Goal: Book appointment/travel/reservation

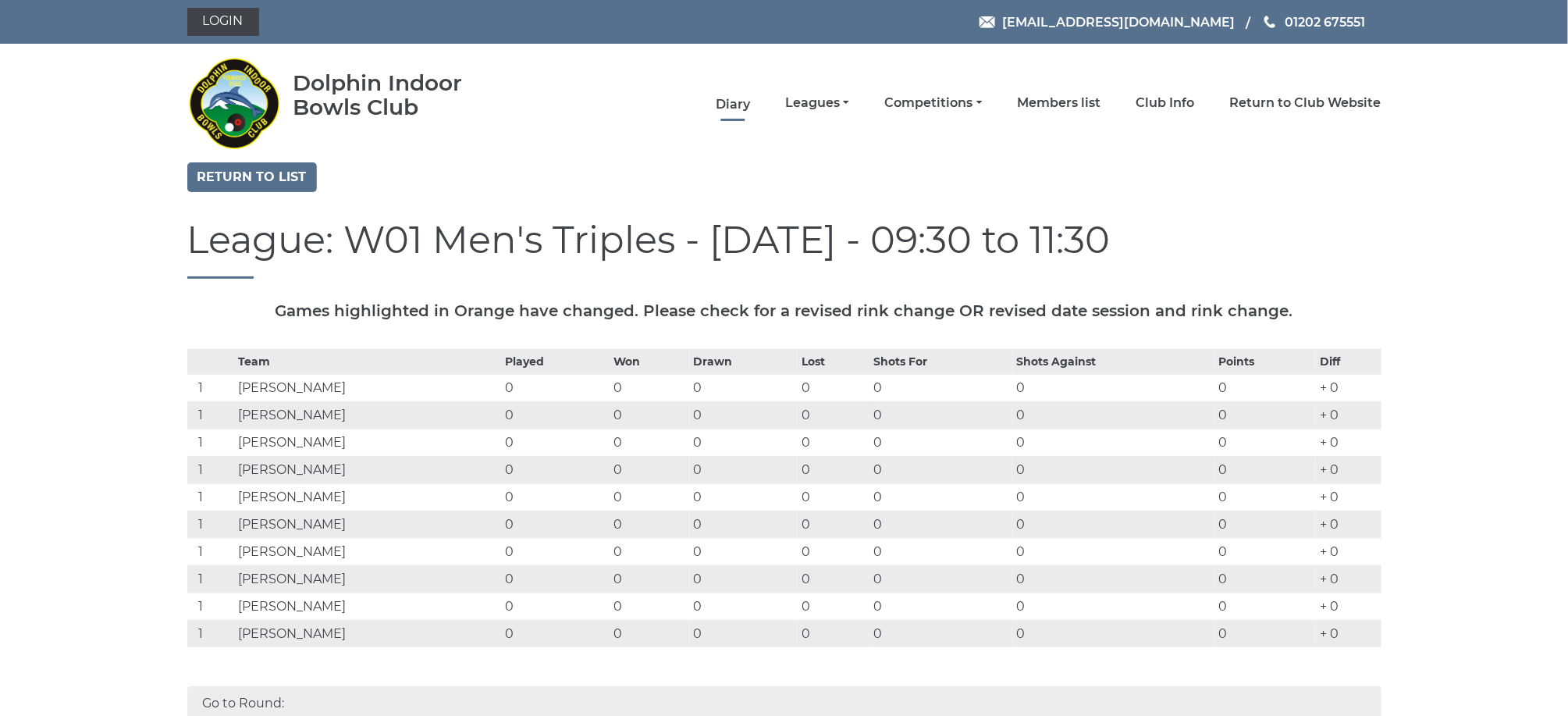
click at [738, 96] on link "Diary" at bounding box center [732, 104] width 34 height 17
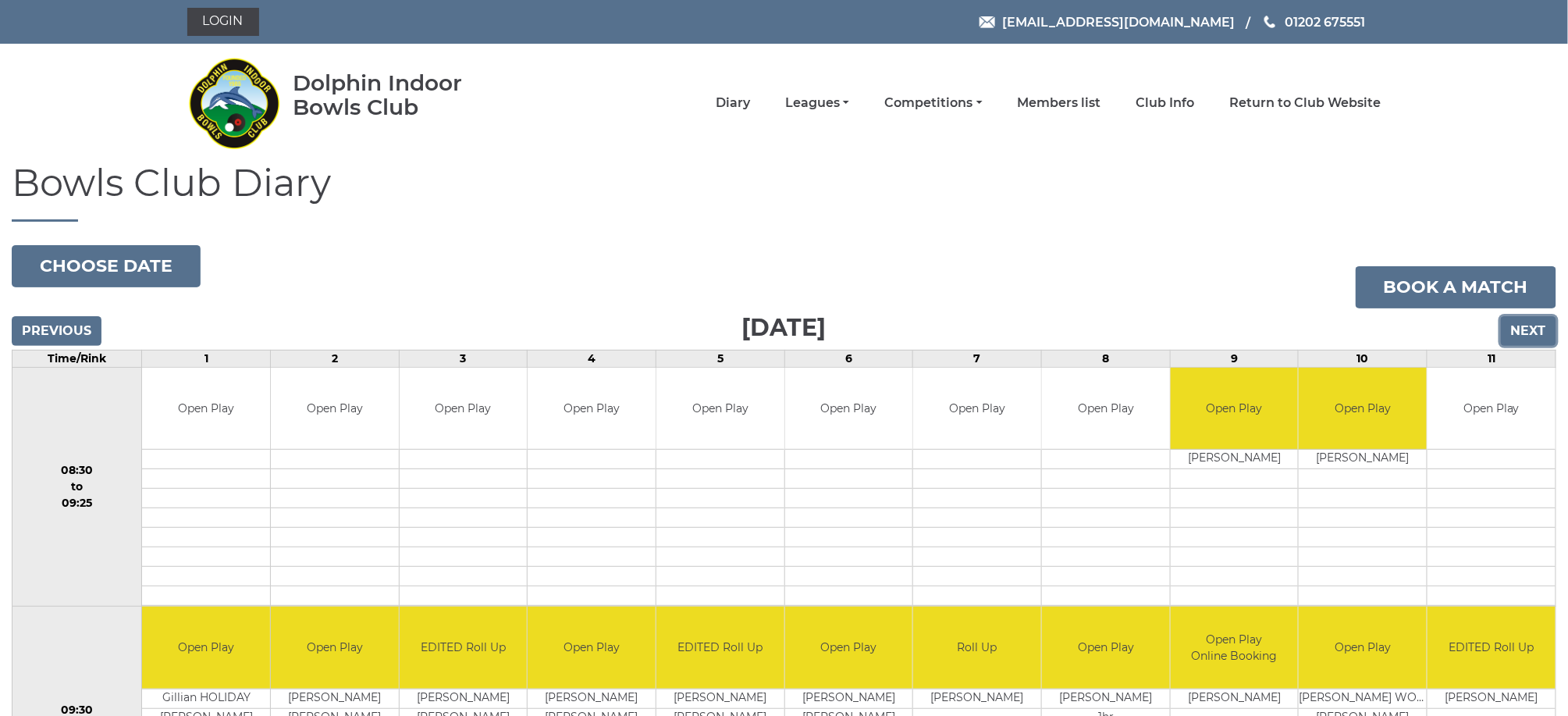
click at [1530, 327] on input "Next" at bounding box center [1528, 331] width 56 height 30
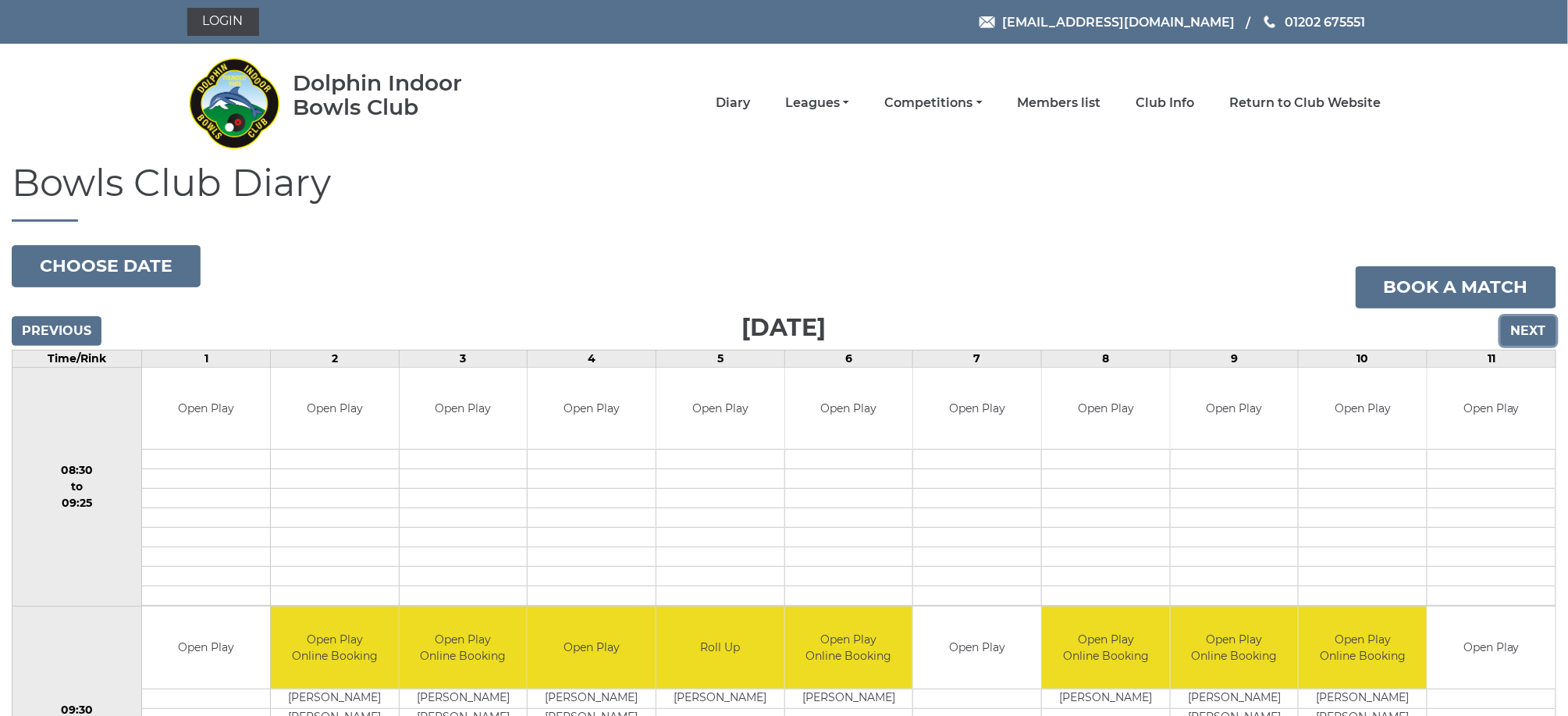
click at [1529, 322] on input "Next" at bounding box center [1528, 331] width 56 height 30
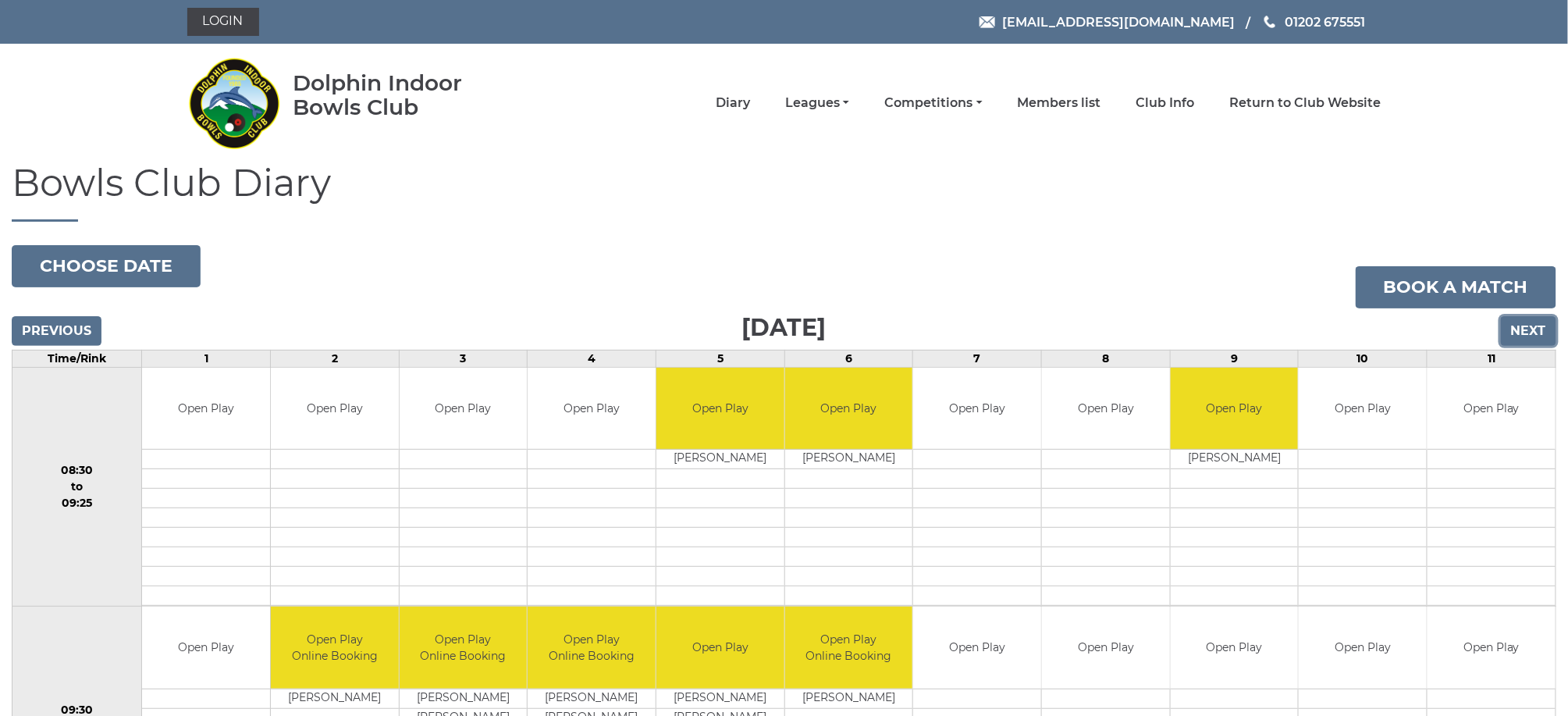
click at [1536, 328] on input "Next" at bounding box center [1528, 331] width 56 height 30
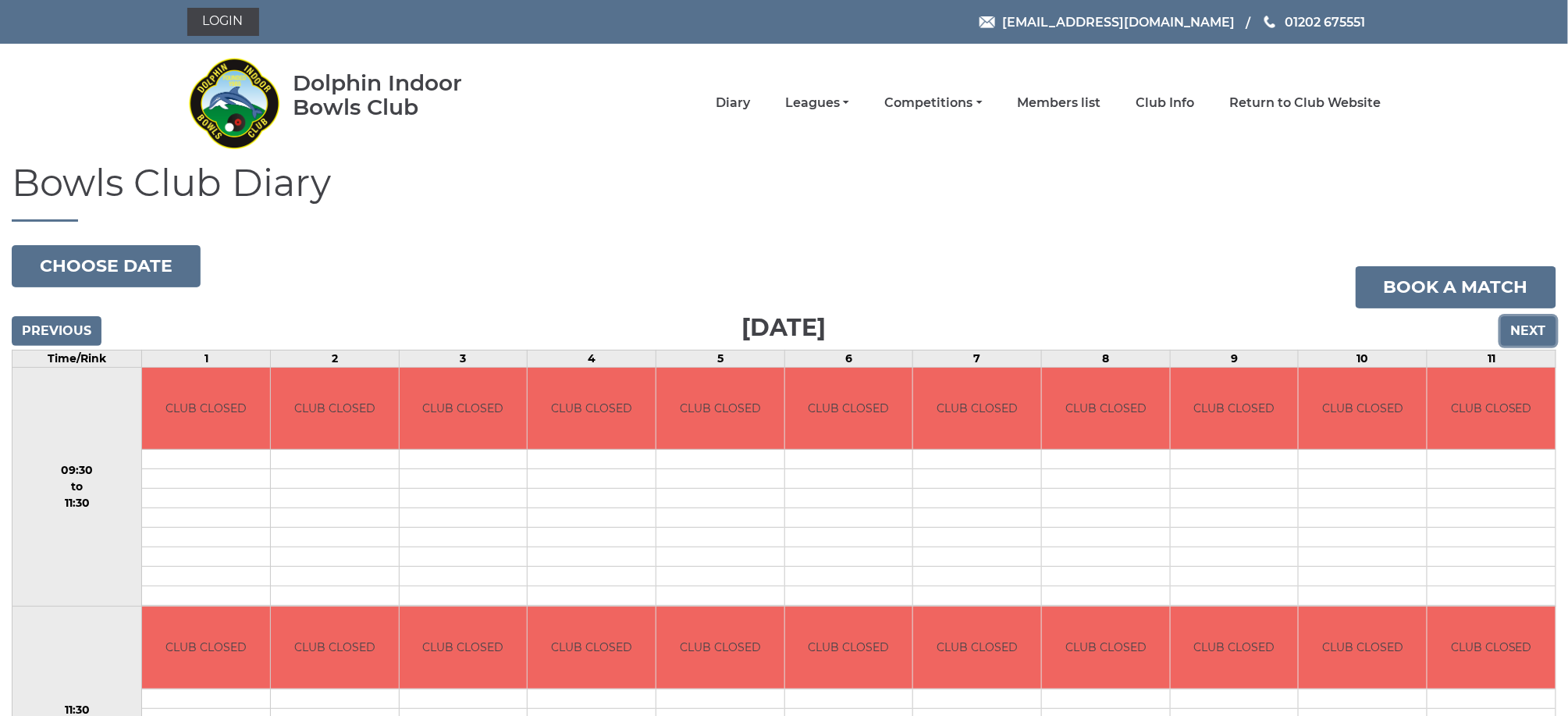
click at [1526, 336] on input "Next" at bounding box center [1528, 331] width 56 height 30
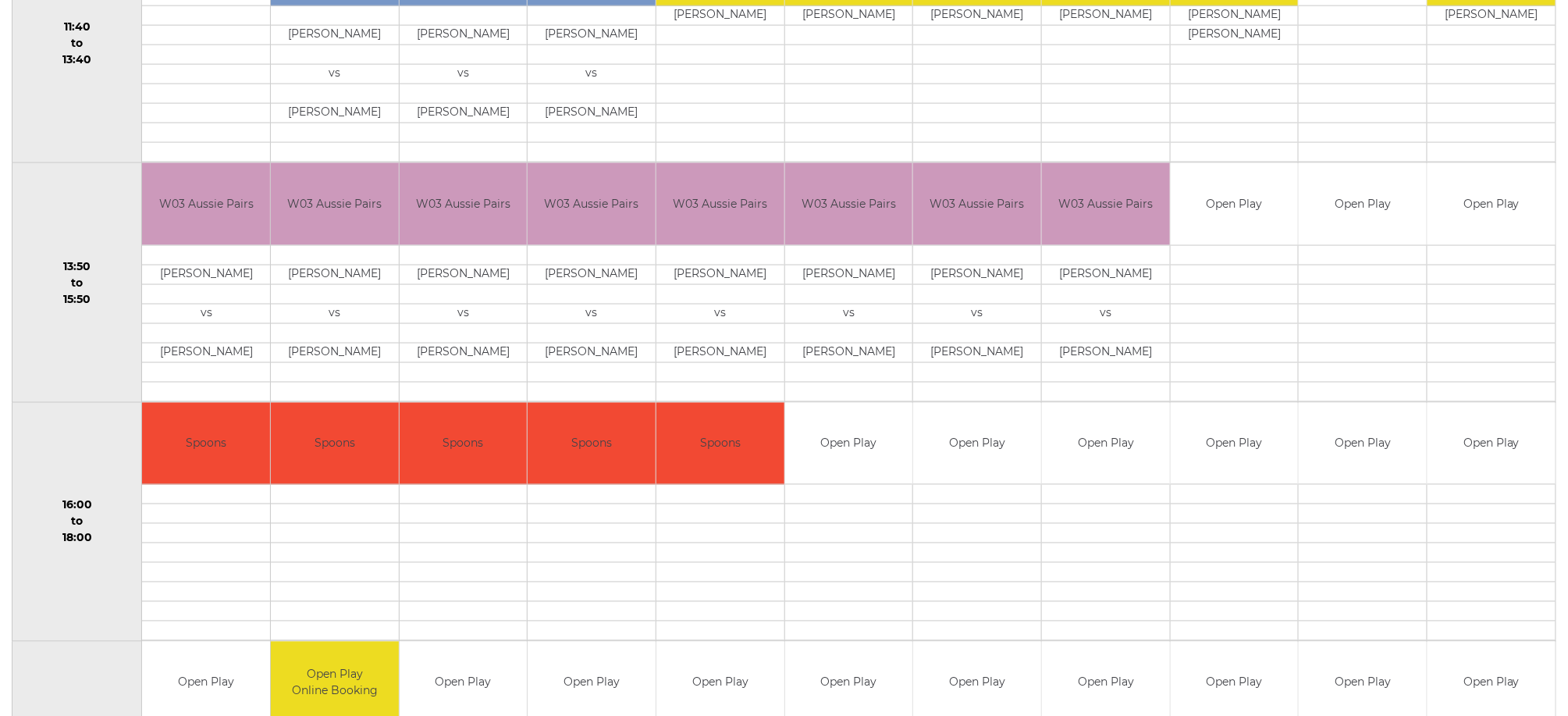
scroll to position [957, 0]
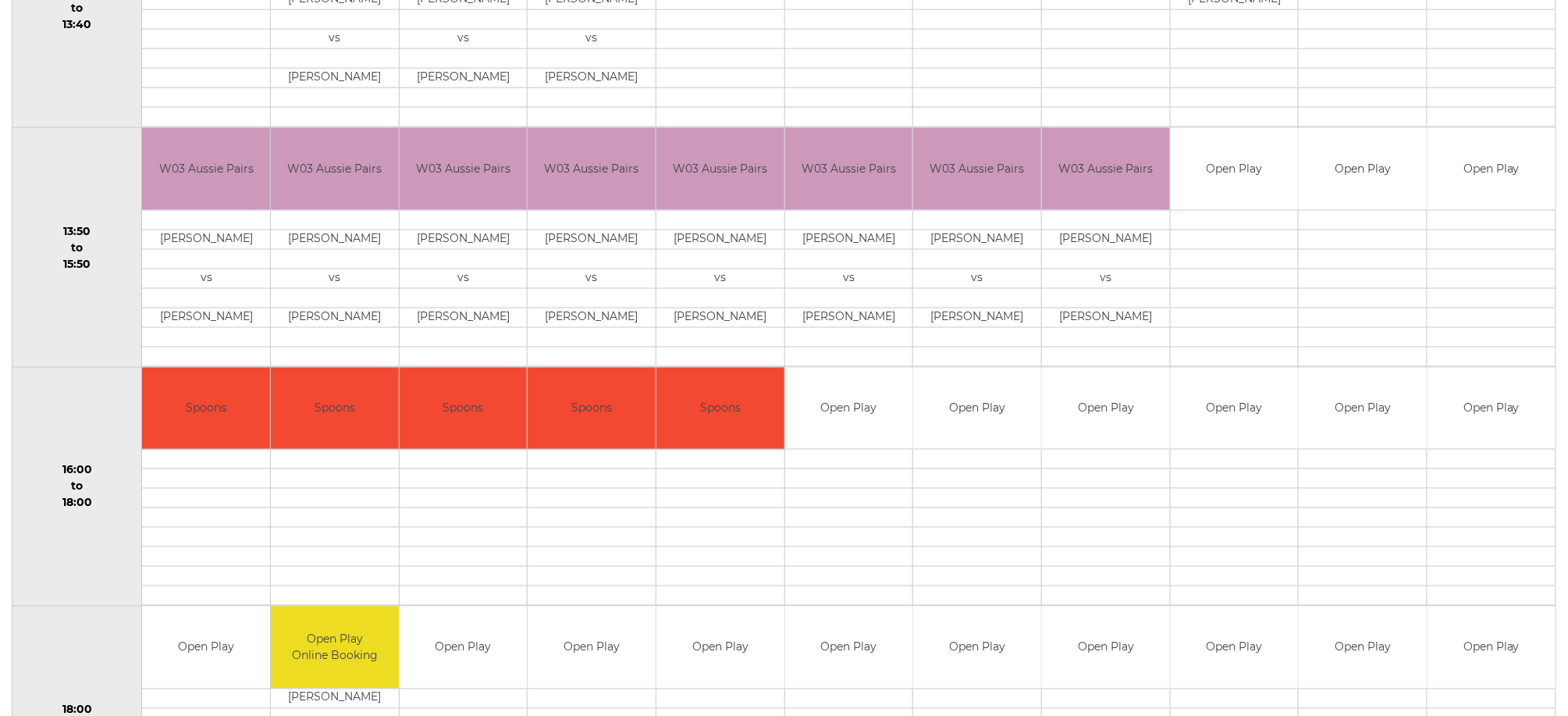
click at [1508, 336] on td at bounding box center [1491, 337] width 128 height 19
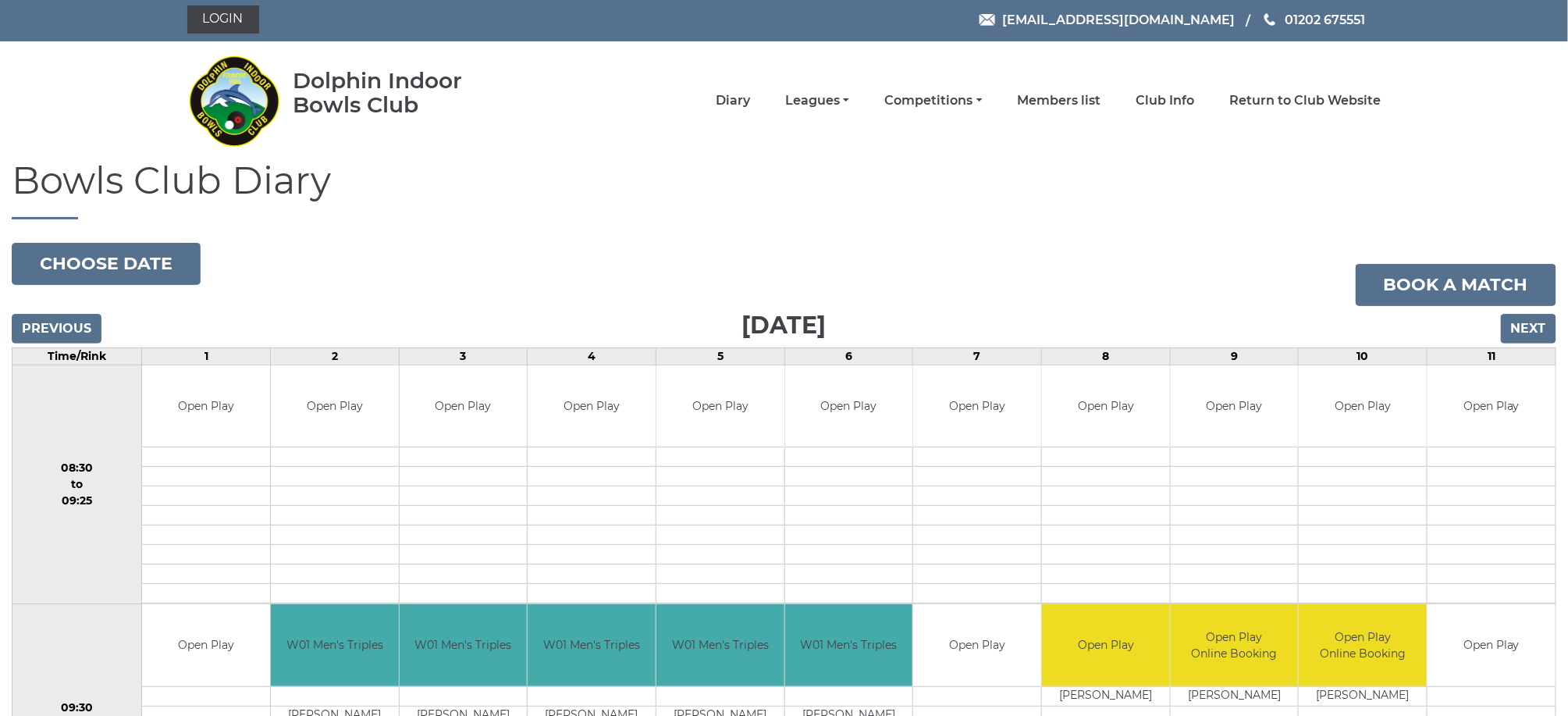
scroll to position [0, 0]
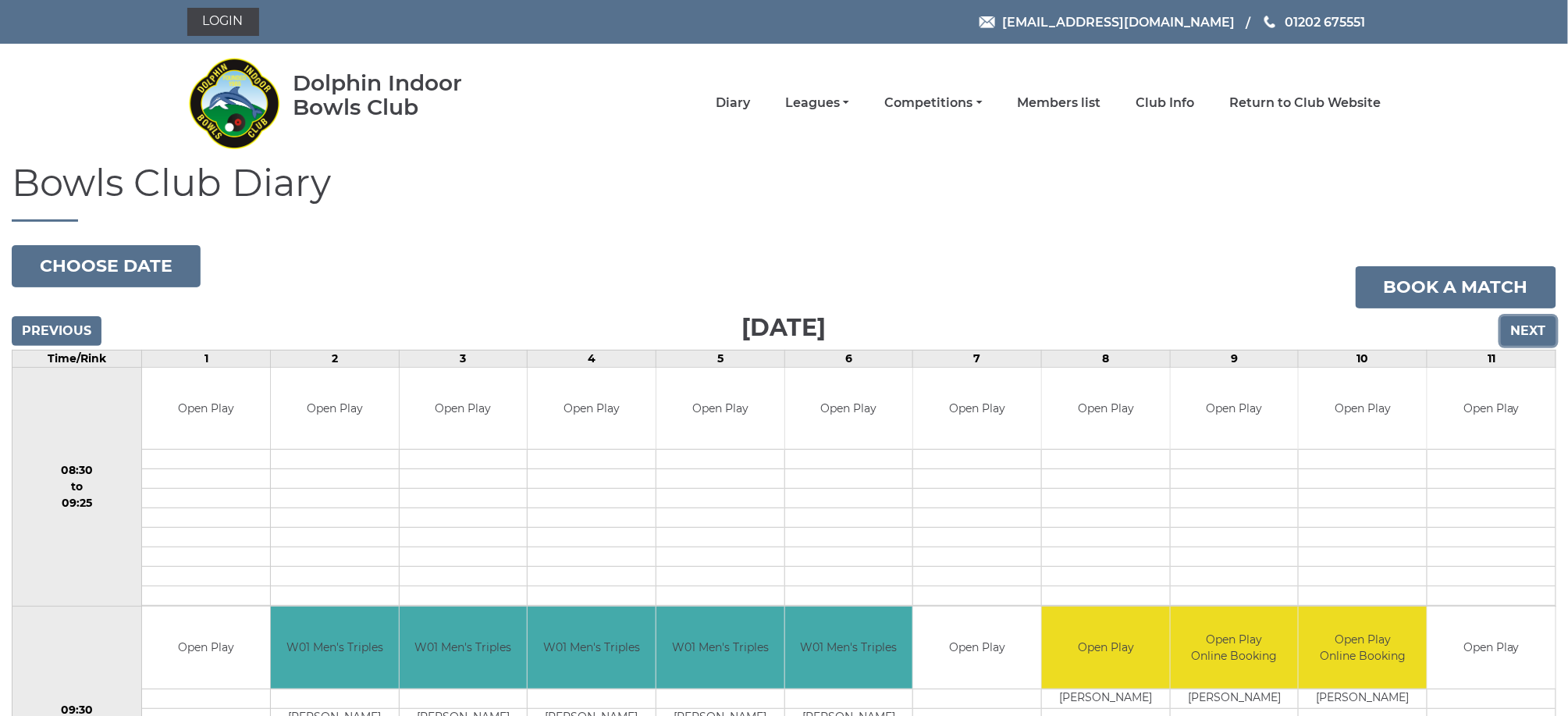
click at [1529, 330] on input "Next" at bounding box center [1528, 331] width 56 height 30
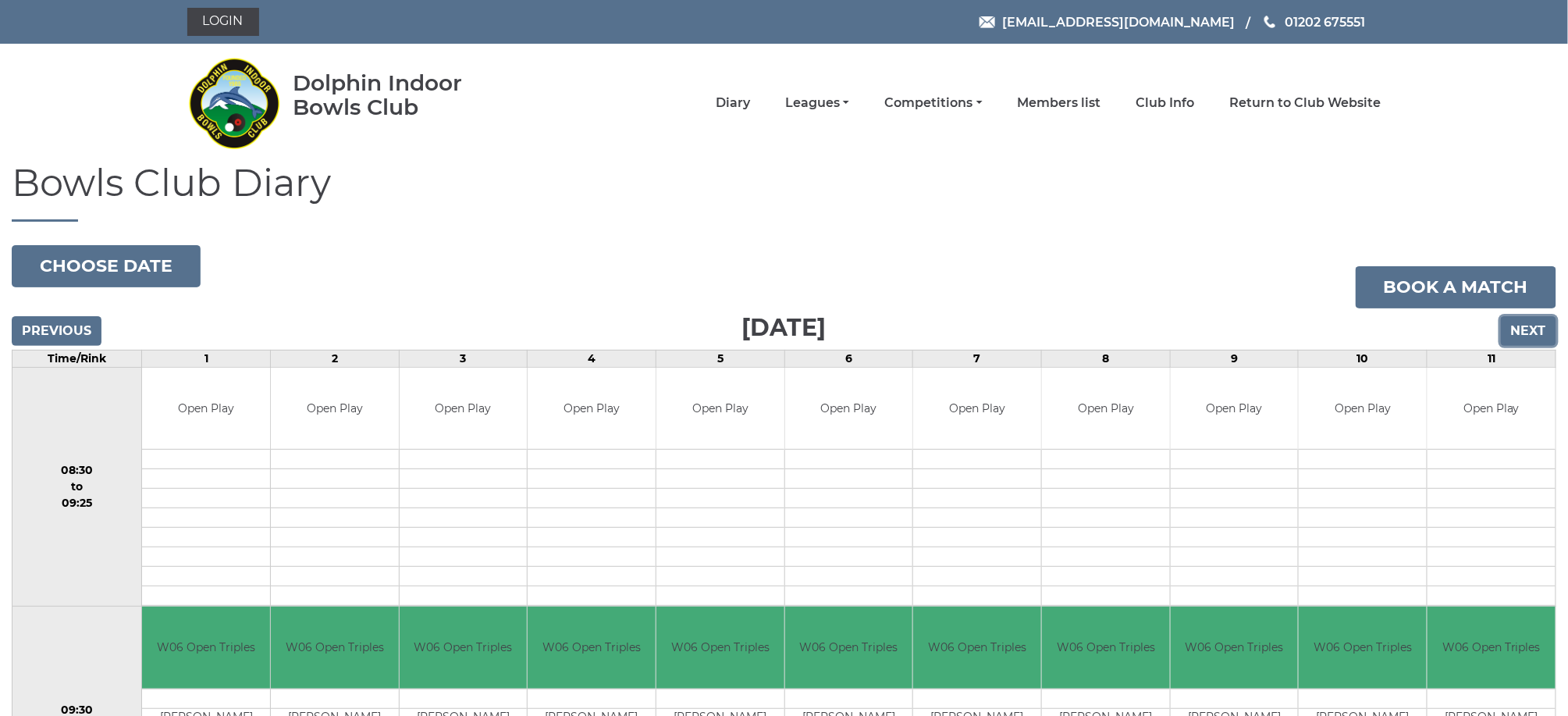
click at [1541, 327] on input "Next" at bounding box center [1528, 331] width 56 height 30
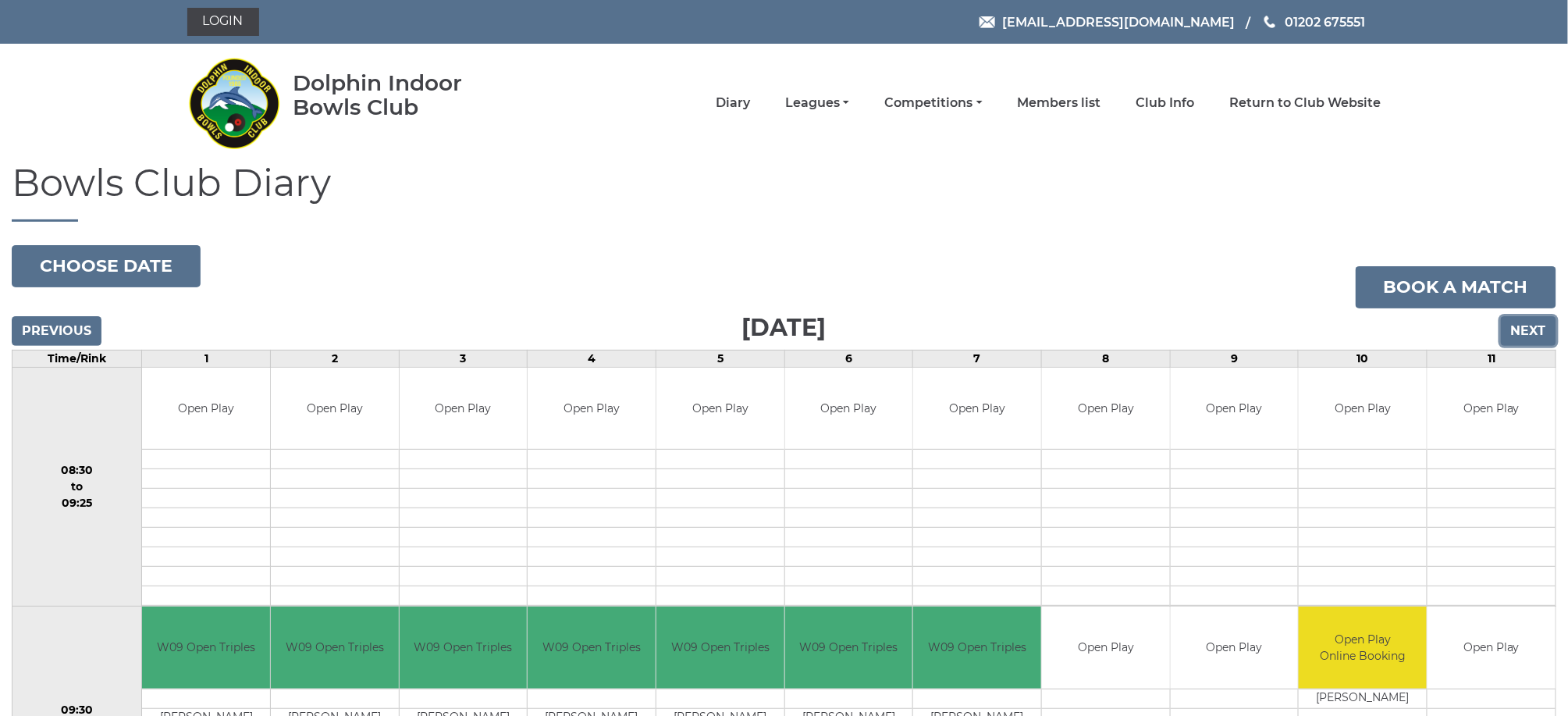
click at [1530, 323] on input "Next" at bounding box center [1528, 331] width 56 height 30
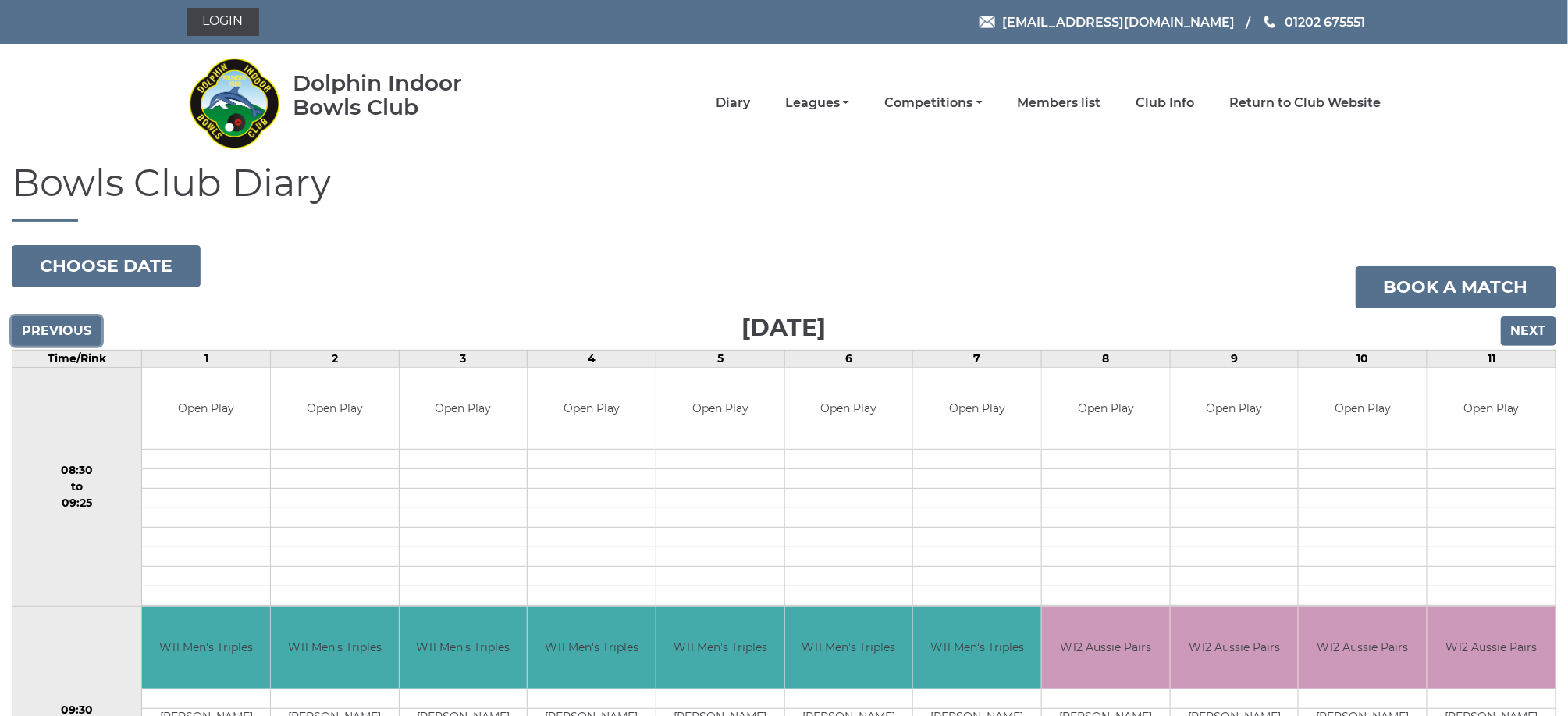
click at [56, 328] on input "Previous" at bounding box center [56, 331] width 90 height 30
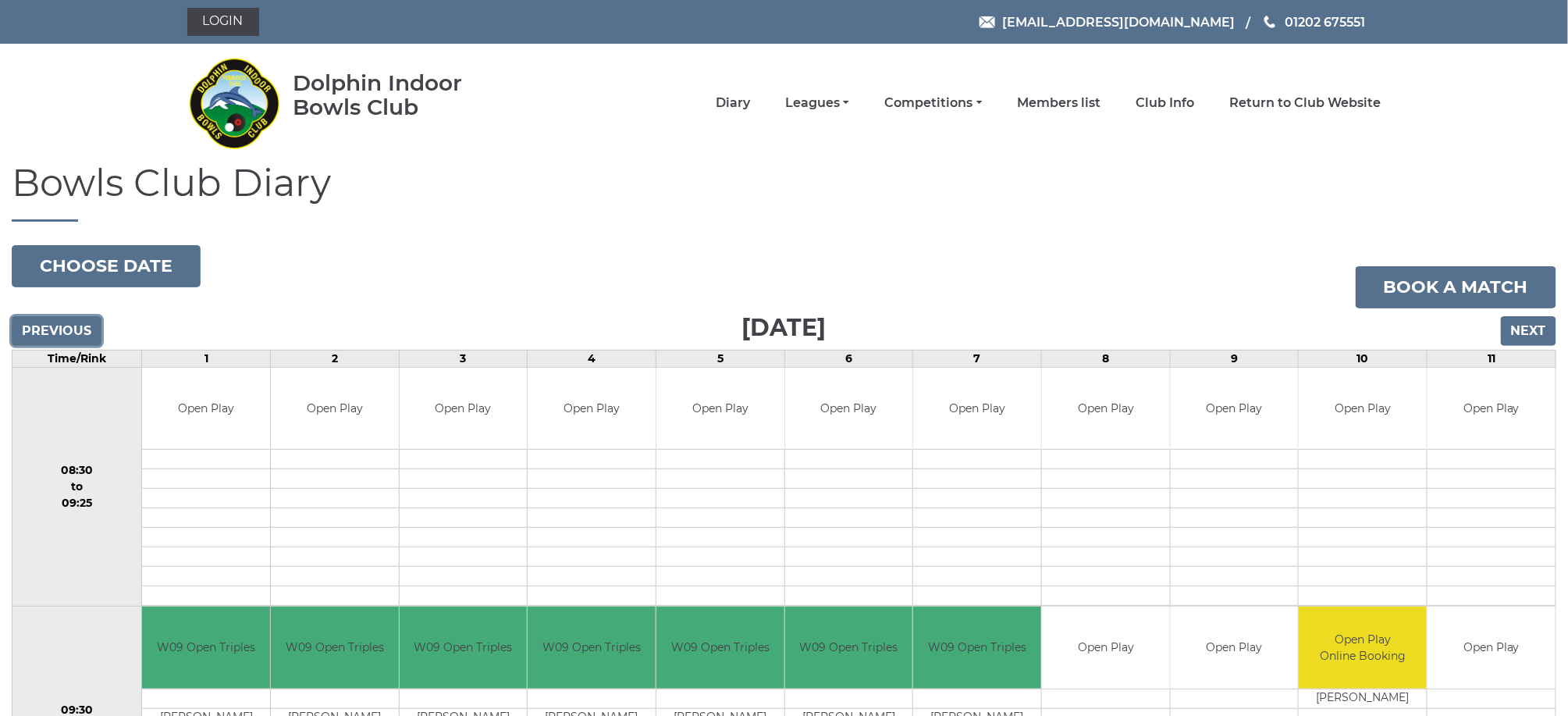
click at [56, 328] on input "Previous" at bounding box center [56, 331] width 90 height 30
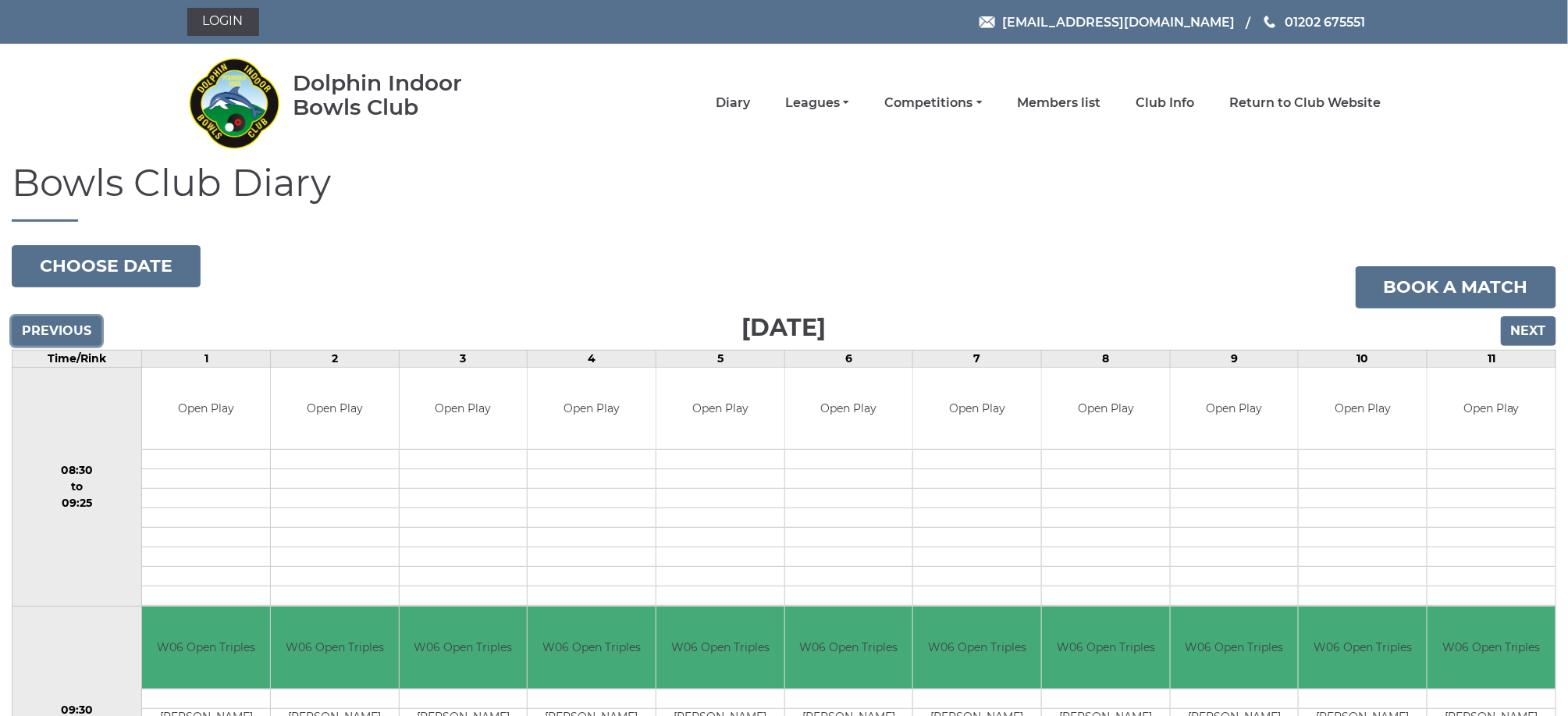
click at [56, 328] on input "Previous" at bounding box center [56, 331] width 90 height 30
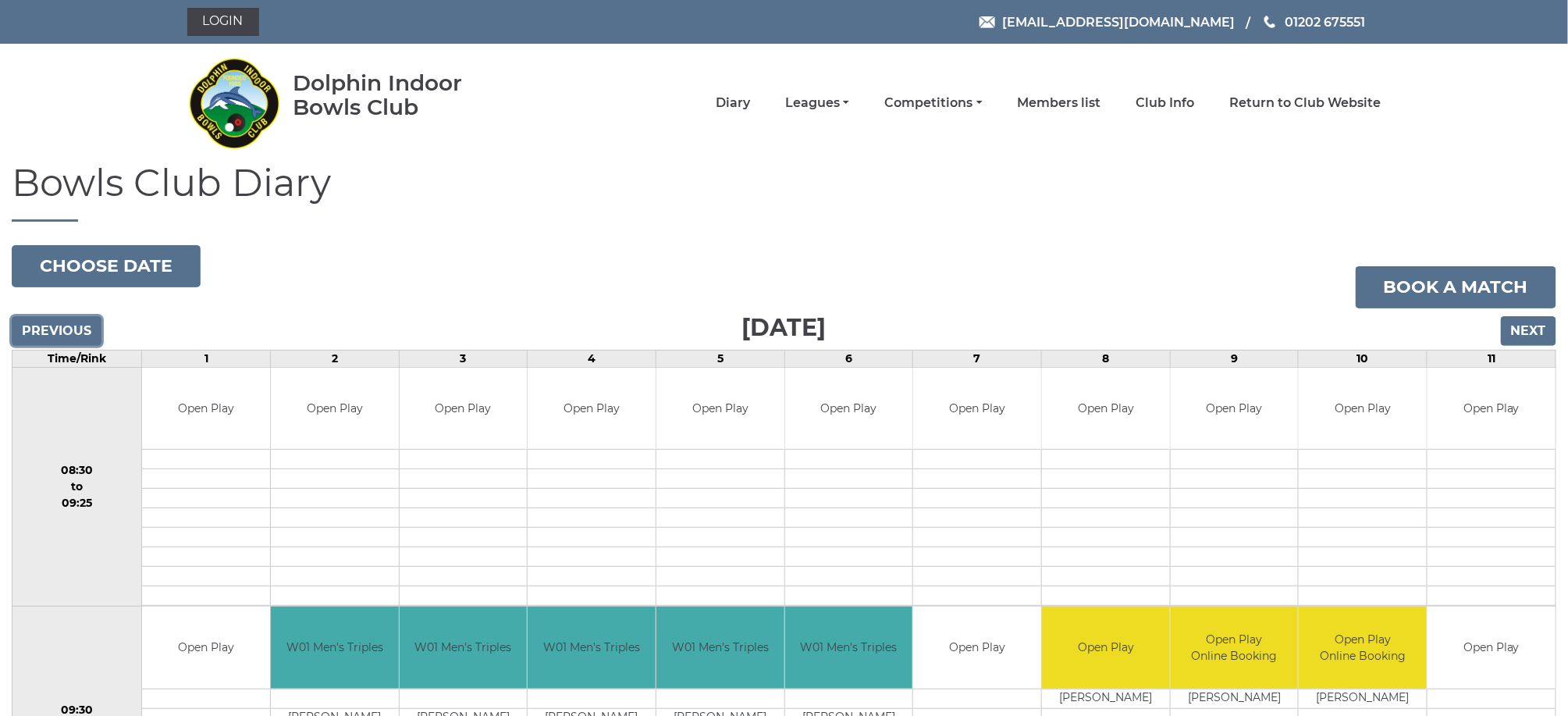
click at [56, 328] on input "Previous" at bounding box center [56, 331] width 90 height 30
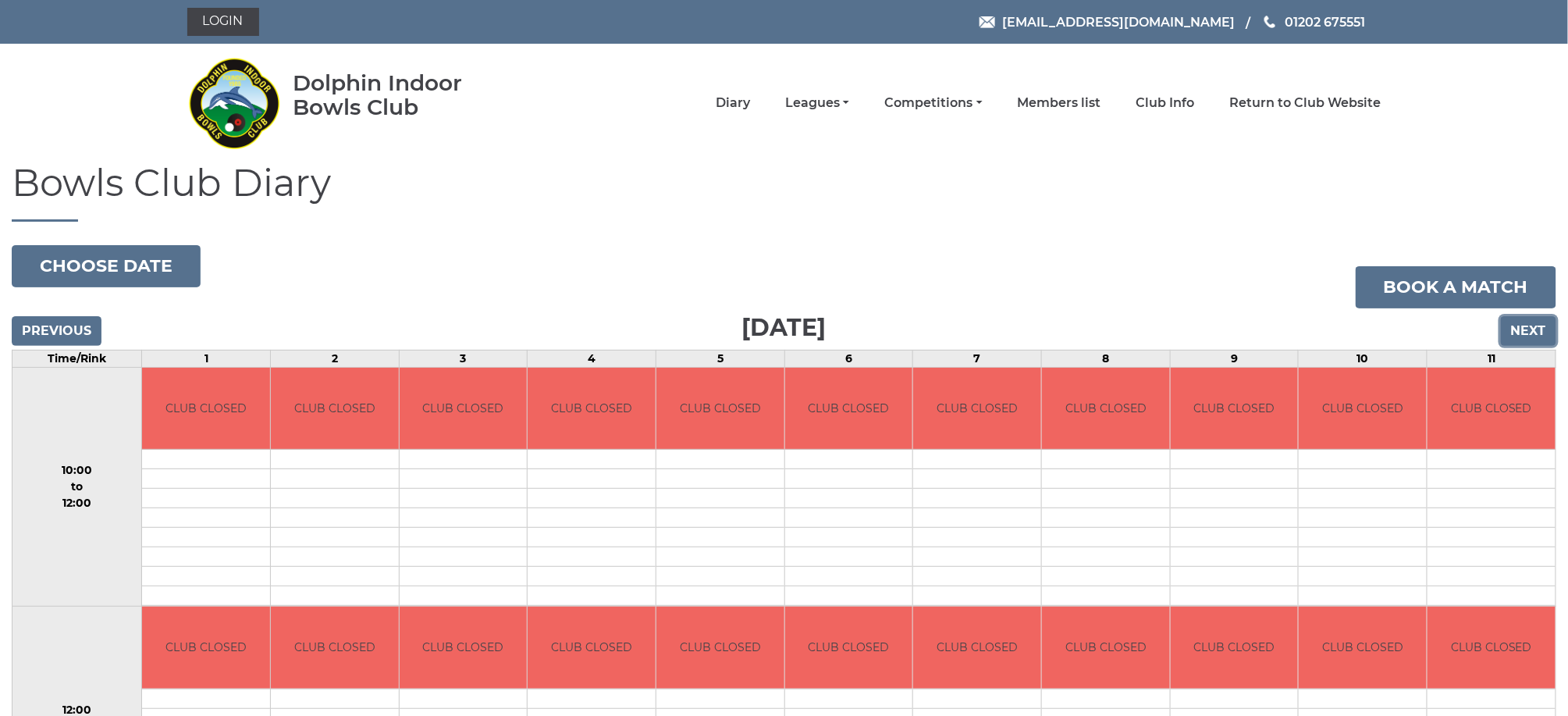
click at [1534, 328] on input "Next" at bounding box center [1528, 331] width 56 height 30
